Goal: Find specific page/section: Find specific page/section

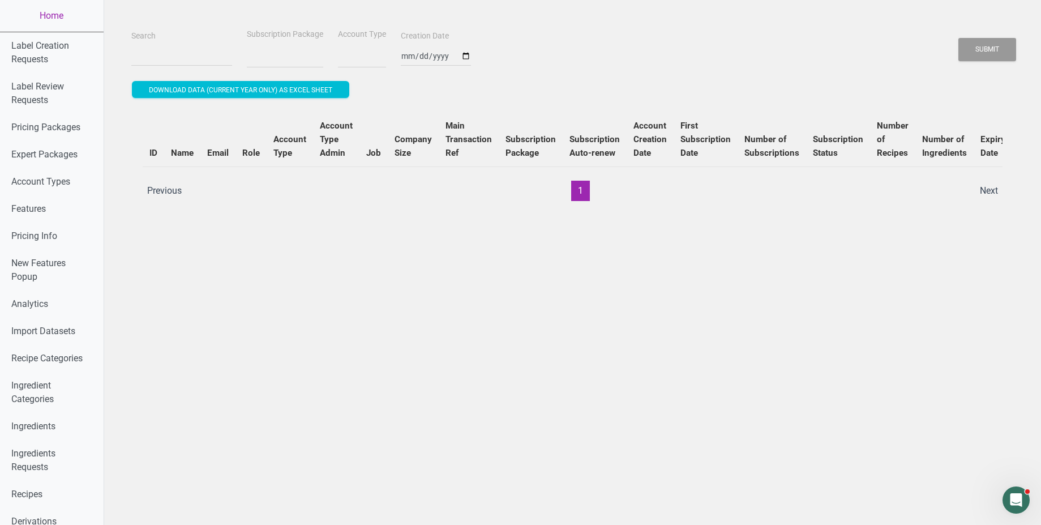
select select
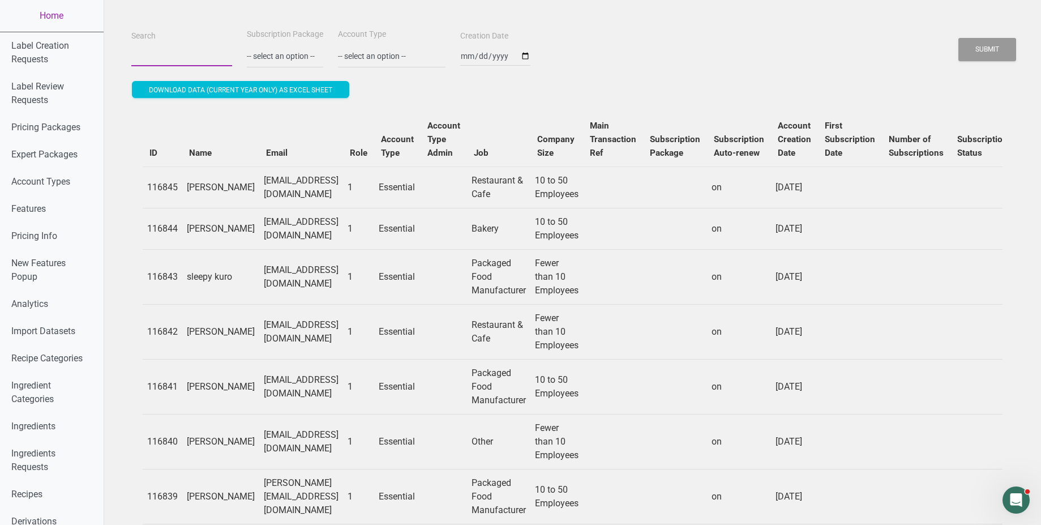
click at [171, 54] on input "Search" at bounding box center [181, 56] width 101 height 20
click at [165, 59] on input "Search" at bounding box center [181, 56] width 101 height 20
paste input "ellien.kr@gmail.com"
type input "ellien.kr@gmail.com"
click at [958, 38] on button "Submit" at bounding box center [987, 49] width 58 height 23
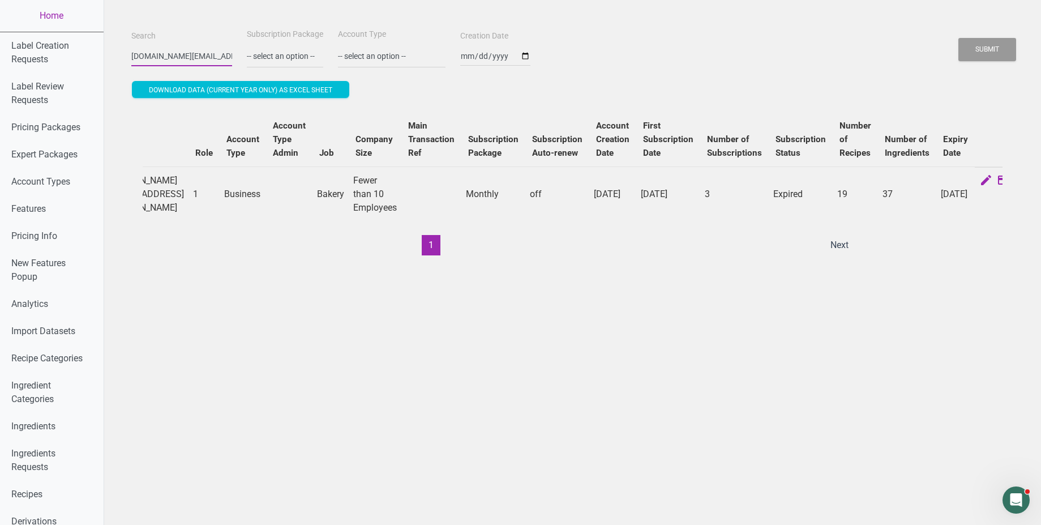
scroll to position [0, 151]
